Goal: Task Accomplishment & Management: Complete application form

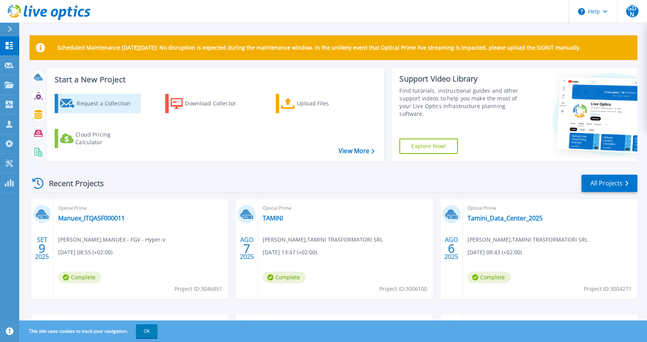
click at [106, 103] on div "Request a Collection" at bounding box center [108, 103] width 62 height 15
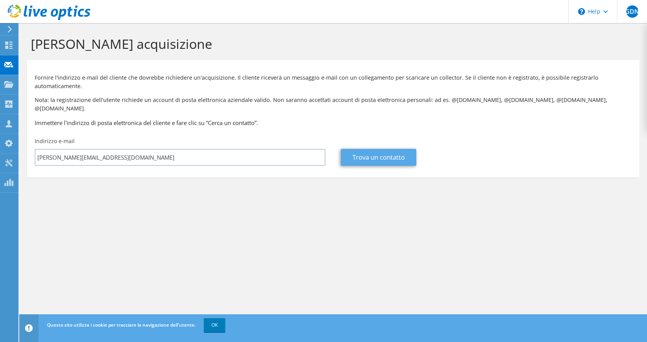
type input "Paolo.Manzoni@intercos.com"
click at [387, 153] on link "Trova un contatto" at bounding box center [378, 157] width 75 height 17
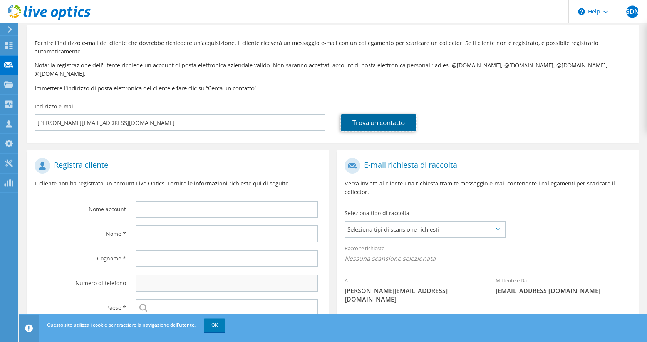
scroll to position [79, 0]
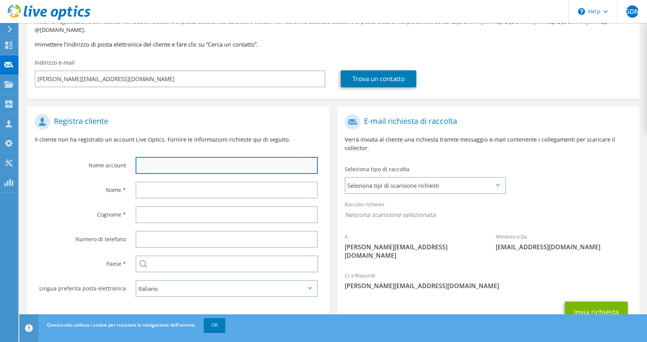
click at [169, 159] on input "text" at bounding box center [226, 165] width 182 height 17
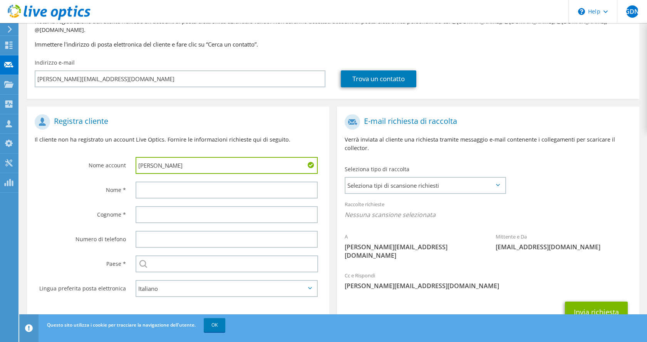
type input "Paolo"
type input "Manzoni"
click at [147, 157] on input "Paolo" at bounding box center [226, 165] width 182 height 17
type input "Intercos"
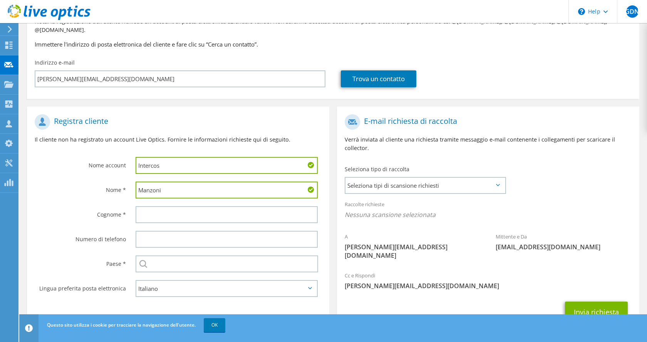
click at [149, 183] on input "Manzoni" at bounding box center [226, 190] width 182 height 17
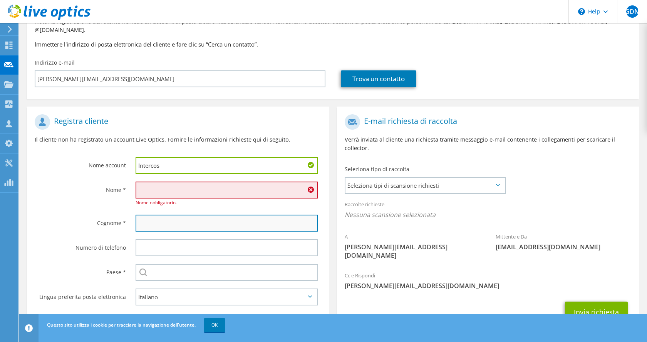
click at [147, 215] on input "text" at bounding box center [226, 223] width 182 height 17
paste input "Manzoni"
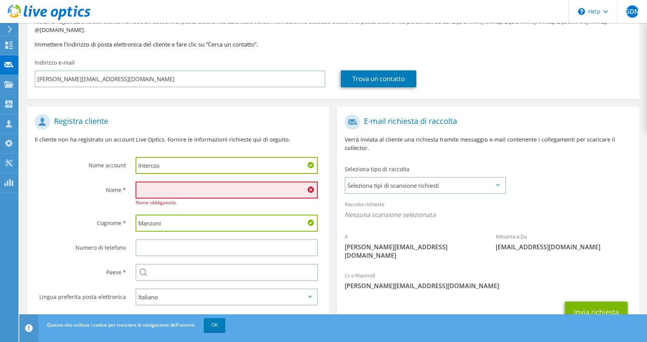
type input "Manzoni"
click at [151, 184] on input "text" at bounding box center [226, 190] width 182 height 17
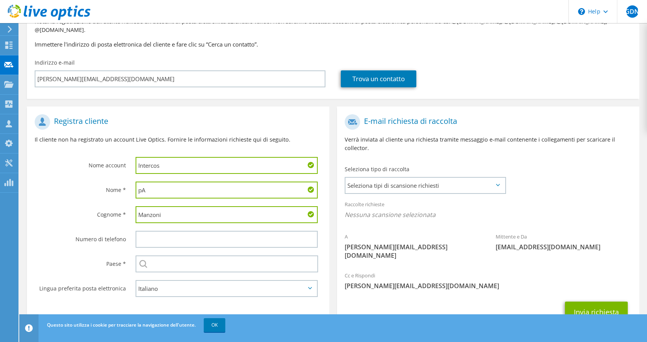
type input "p"
type input "Paolo"
click at [181, 257] on input "text" at bounding box center [226, 264] width 182 height 17
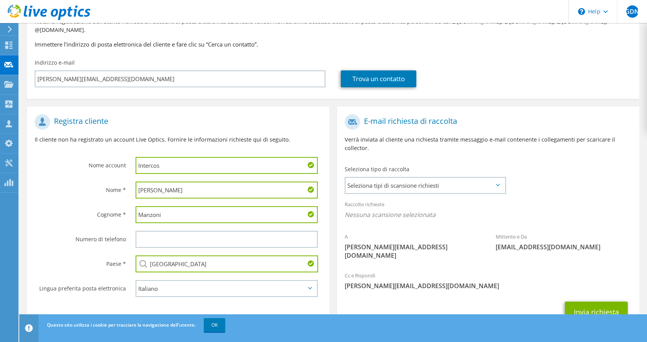
type input "Italia"
click at [400, 298] on div "Invia richiesta" at bounding box center [488, 312] width 302 height 28
click at [423, 178] on span "Seleziona tipi di scansione richiesti" at bounding box center [424, 185] width 159 height 15
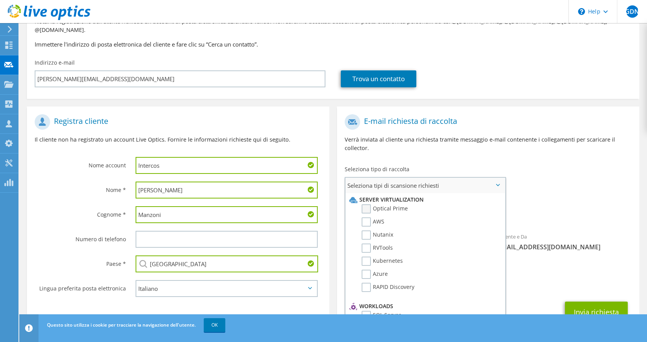
click at [397, 204] on label "Optical Prime" at bounding box center [384, 208] width 46 height 9
click at [0, 0] on input "Optical Prime" at bounding box center [0, 0] width 0 height 0
click at [559, 211] on span "Optical Prime" at bounding box center [487, 217] width 287 height 13
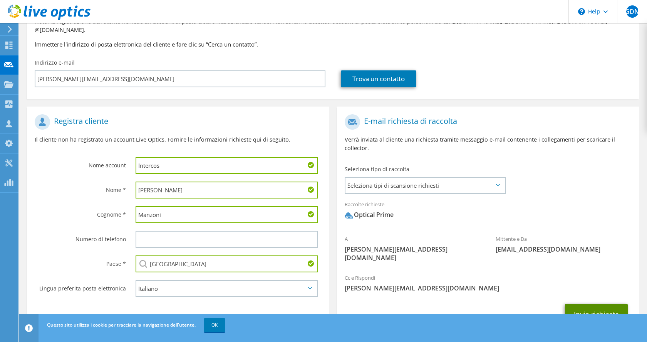
click at [584, 304] on button "Invia richiesta" at bounding box center [596, 314] width 63 height 21
